Goal: Use online tool/utility: Utilize a website feature to perform a specific function

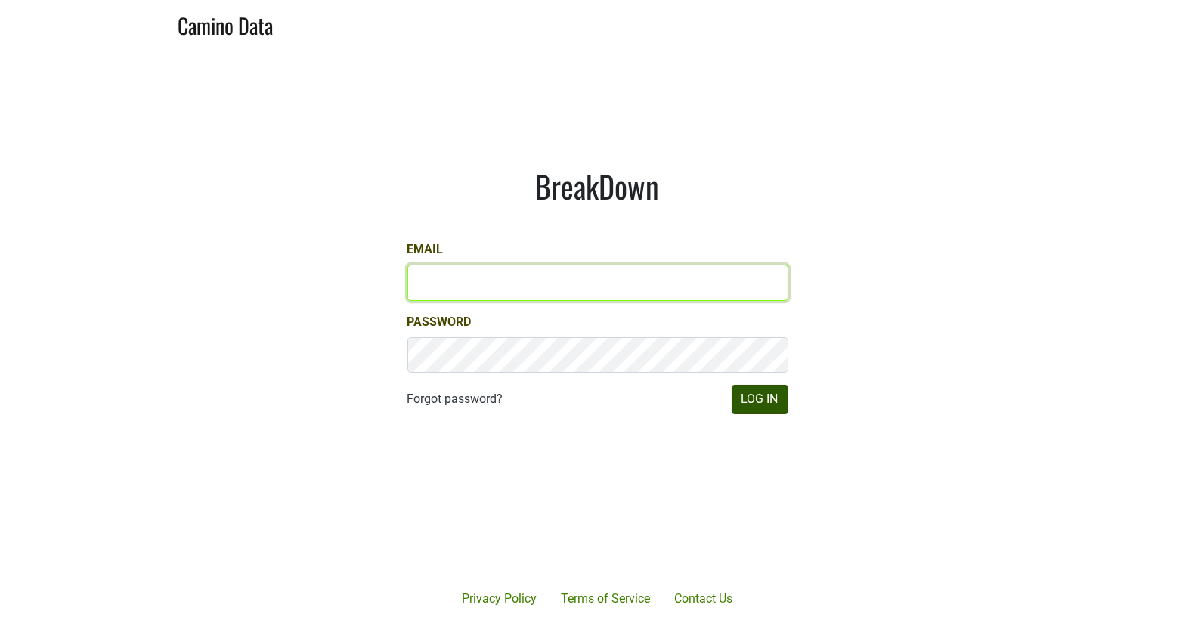
type input "matt@dumol.com"
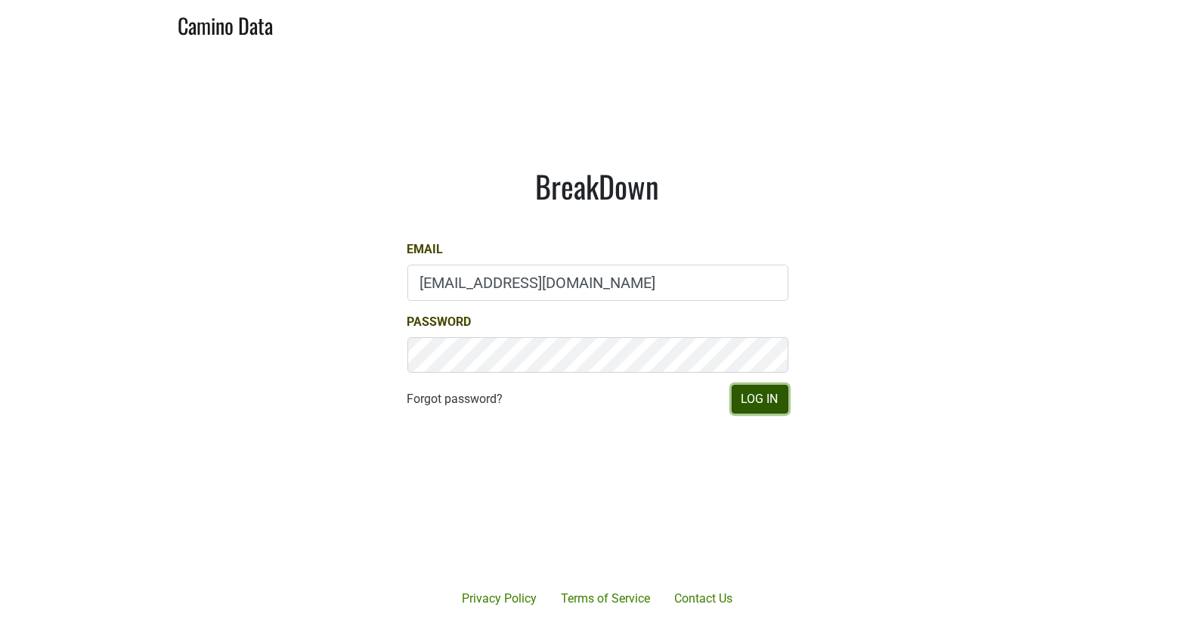
click at [767, 408] on button "Log In" at bounding box center [760, 399] width 57 height 29
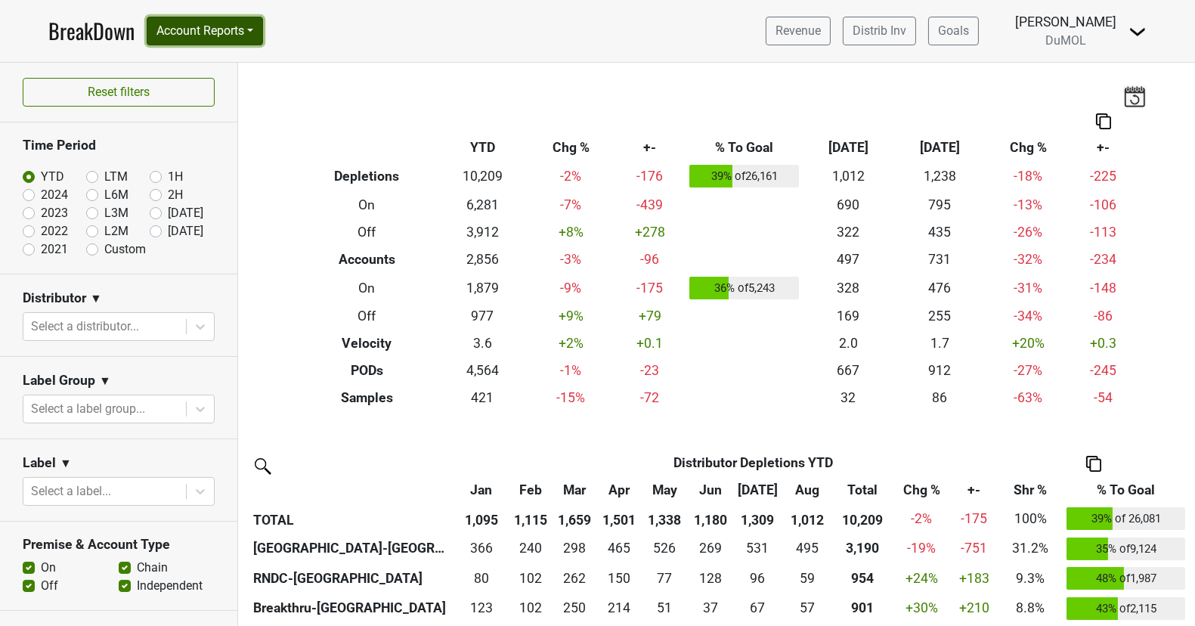
click at [220, 36] on button "Account Reports" at bounding box center [205, 31] width 116 height 29
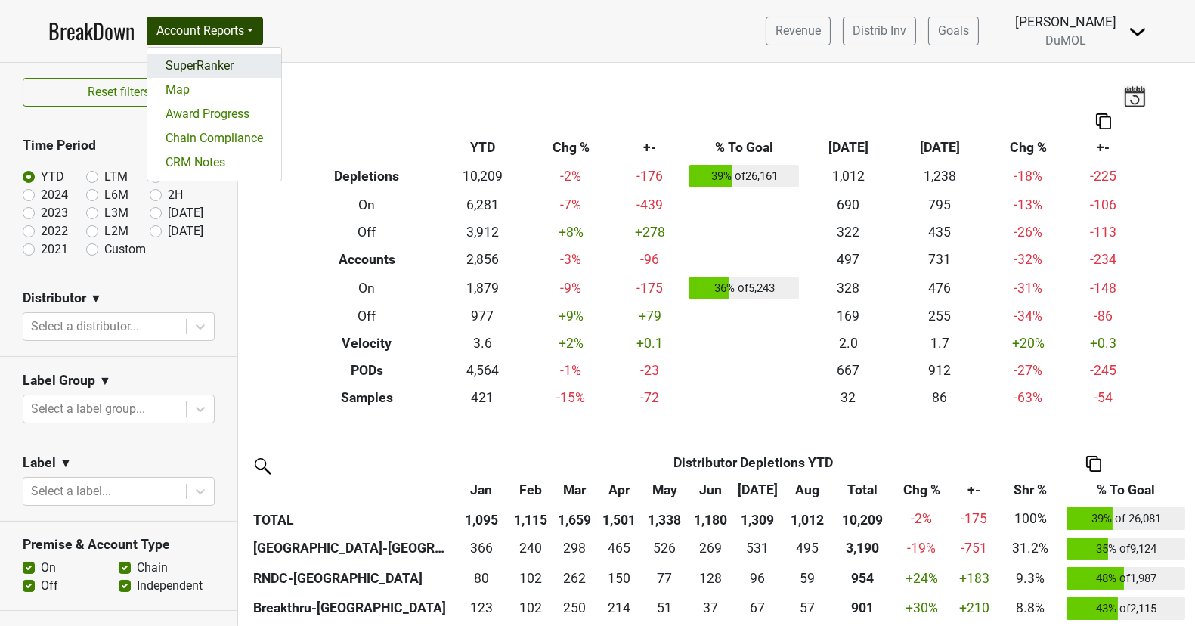
click at [212, 58] on link "SuperRanker" at bounding box center [214, 66] width 134 height 24
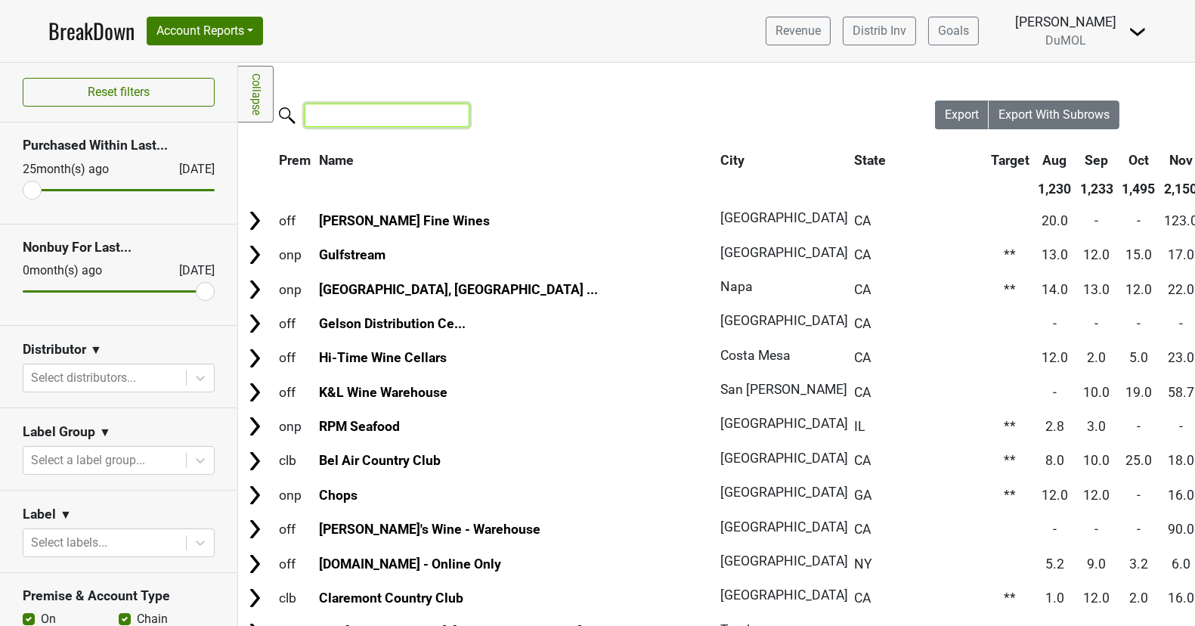
click at [371, 122] on input "search" at bounding box center [387, 115] width 165 height 23
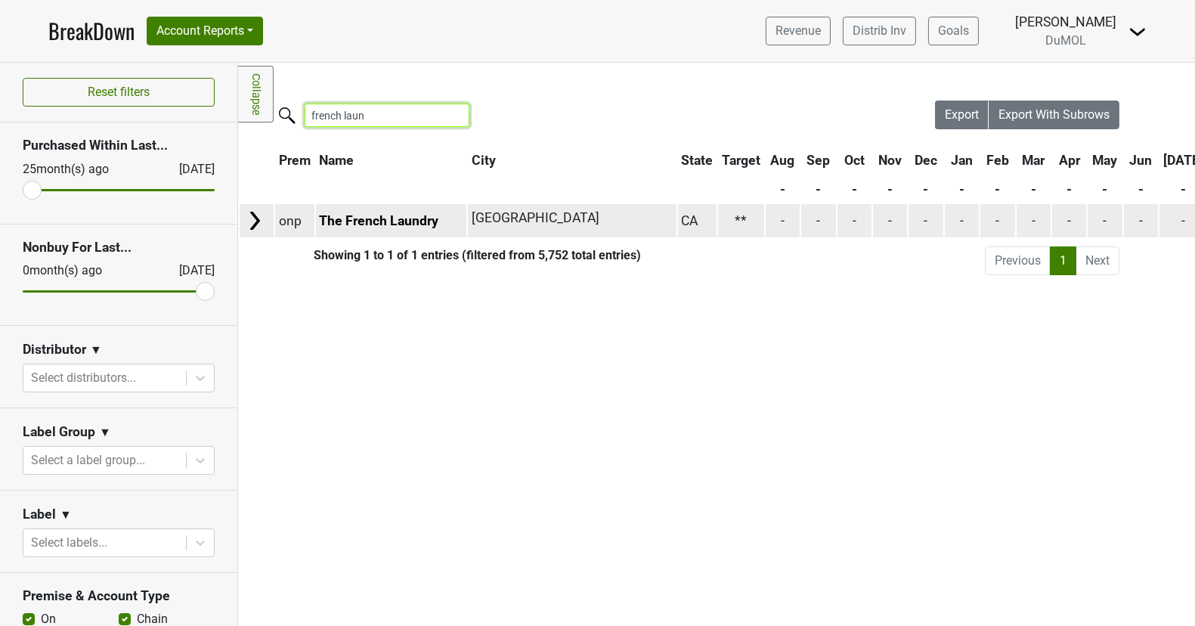
type input "french laun"
click at [252, 214] on img at bounding box center [254, 220] width 23 height 23
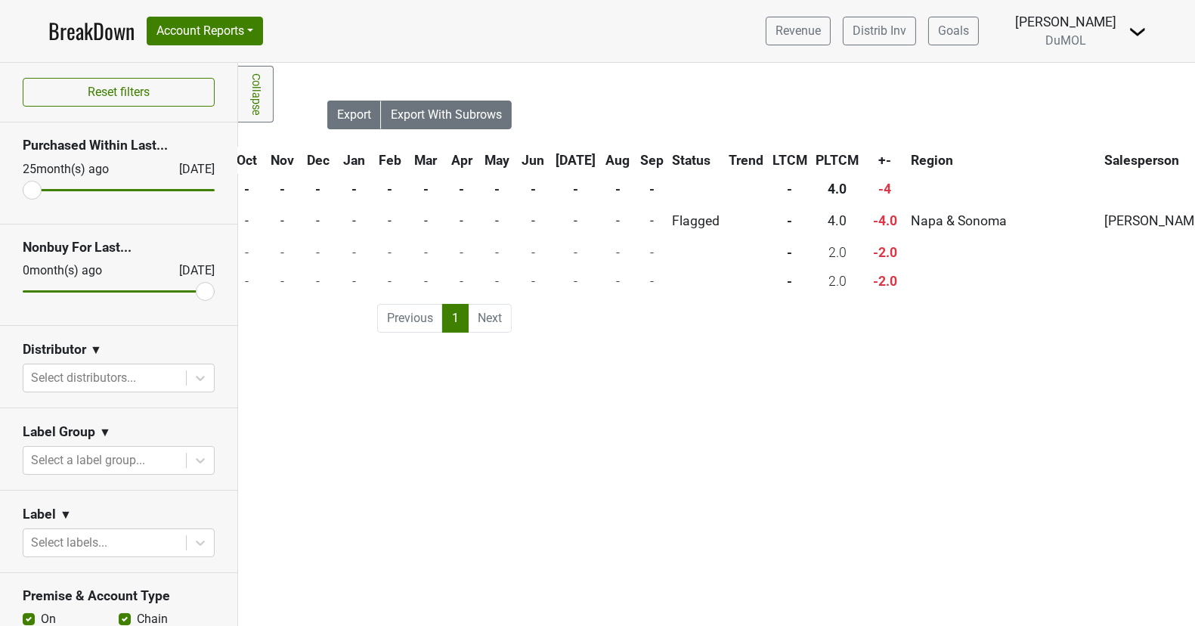
scroll to position [0, 476]
